Goal: Information Seeking & Learning: Find specific fact

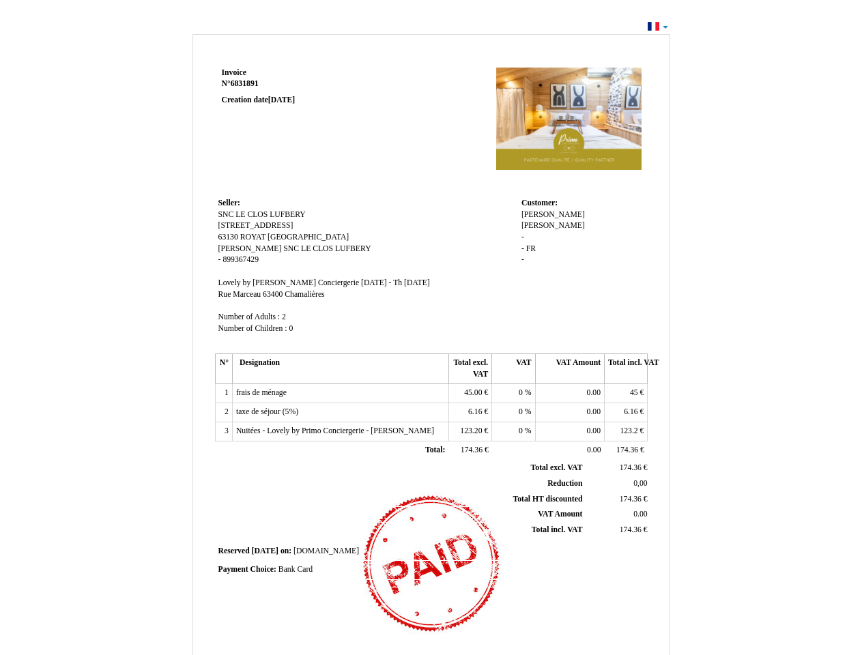
click at [234, 72] on span "Invoice" at bounding box center [234, 72] width 25 height 9
click at [246, 83] on span "6831891" at bounding box center [245, 83] width 28 height 9
click at [229, 203] on span "Seller:" at bounding box center [229, 203] width 22 height 9
click at [262, 214] on span "SNC LE CLOS LUFBERY" at bounding box center [261, 214] width 87 height 9
click at [257, 225] on span "[STREET_ADDRESS]" at bounding box center [255, 225] width 75 height 9
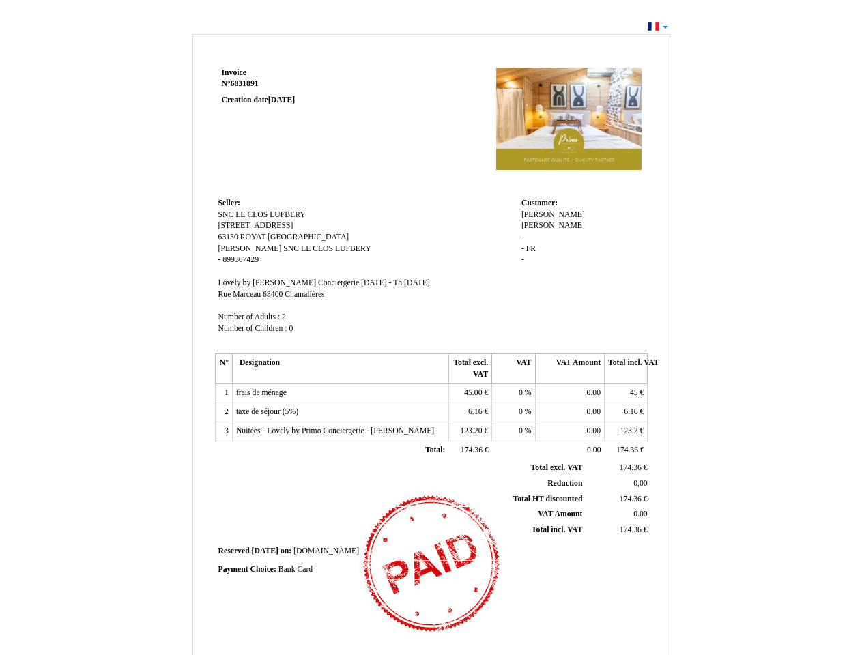
click at [229, 237] on span "63130" at bounding box center [228, 237] width 20 height 9
click at [254, 237] on span "ROYAT" at bounding box center [252, 237] width 25 height 9
click at [278, 237] on span "[GEOGRAPHIC_DATA]" at bounding box center [308, 237] width 81 height 9
click at [231, 248] on span "[PERSON_NAME]" at bounding box center [249, 248] width 63 height 9
click at [288, 248] on span "SNC LE CLOS LUFBERY" at bounding box center [326, 248] width 87 height 9
